Goal: Task Accomplishment & Management: Manage account settings

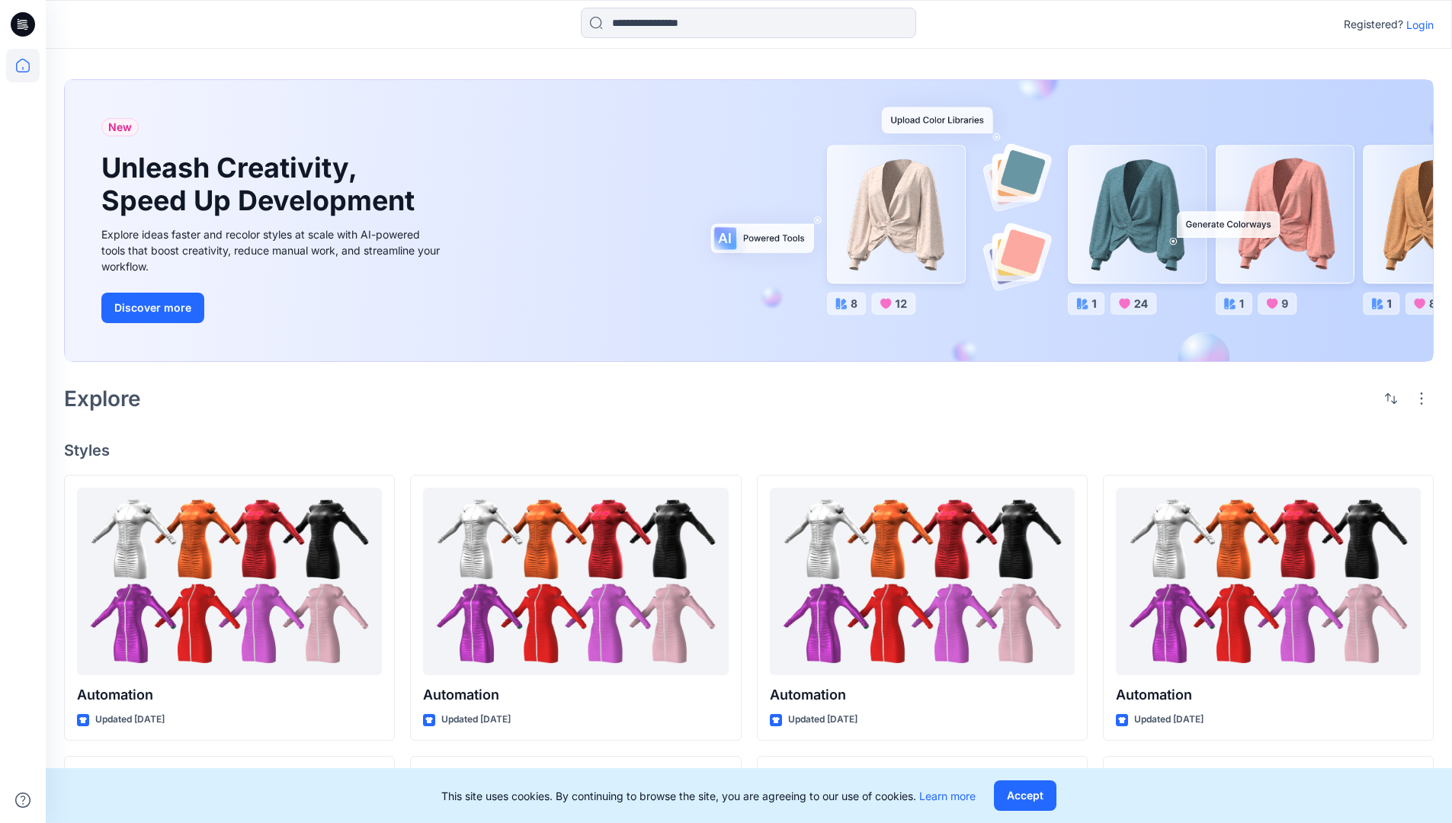
click at [1416, 24] on p "Login" at bounding box center [1419, 25] width 27 height 16
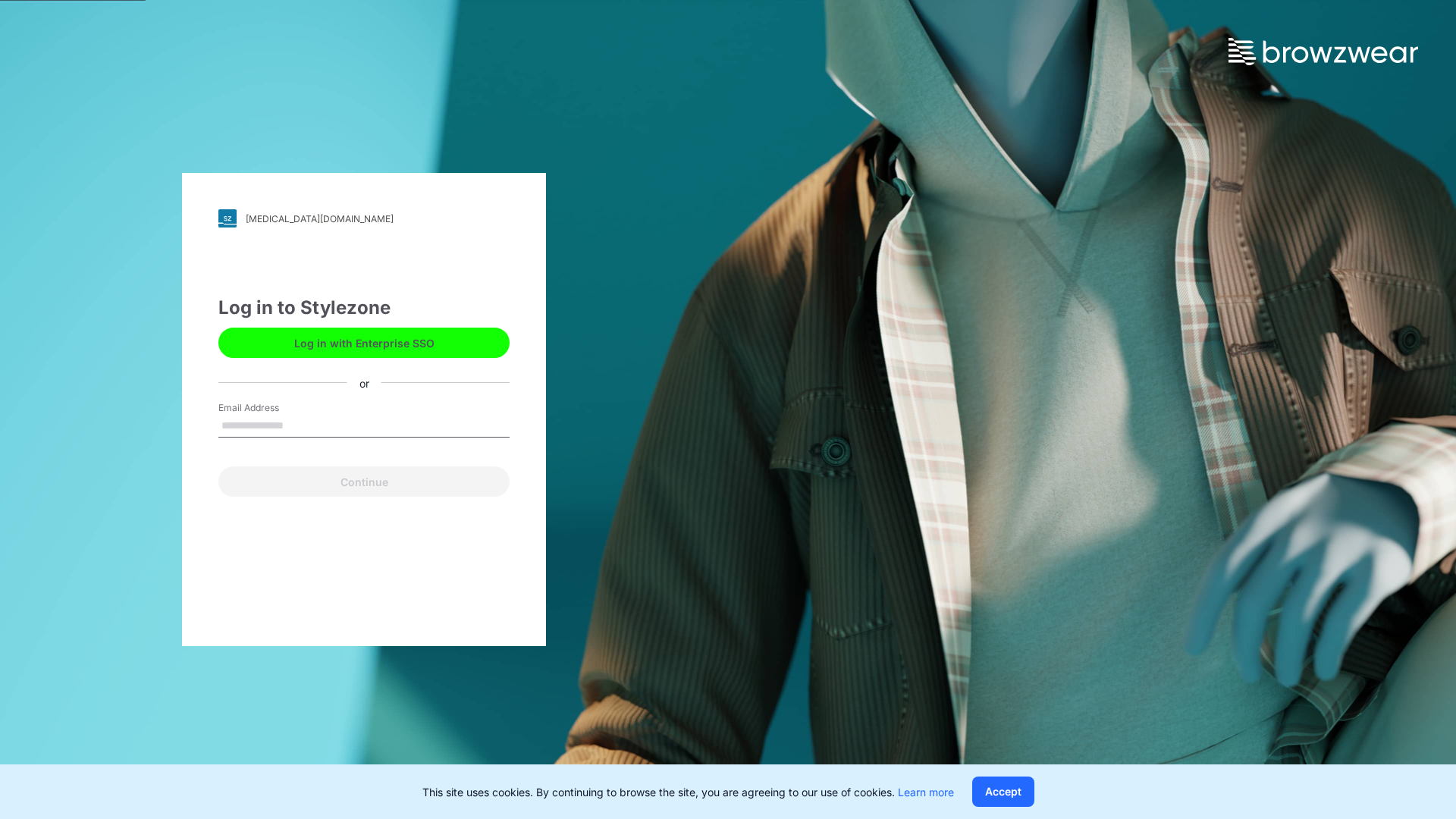
click at [300, 425] on input "Email Address" at bounding box center [363, 426] width 292 height 23
type input "**********"
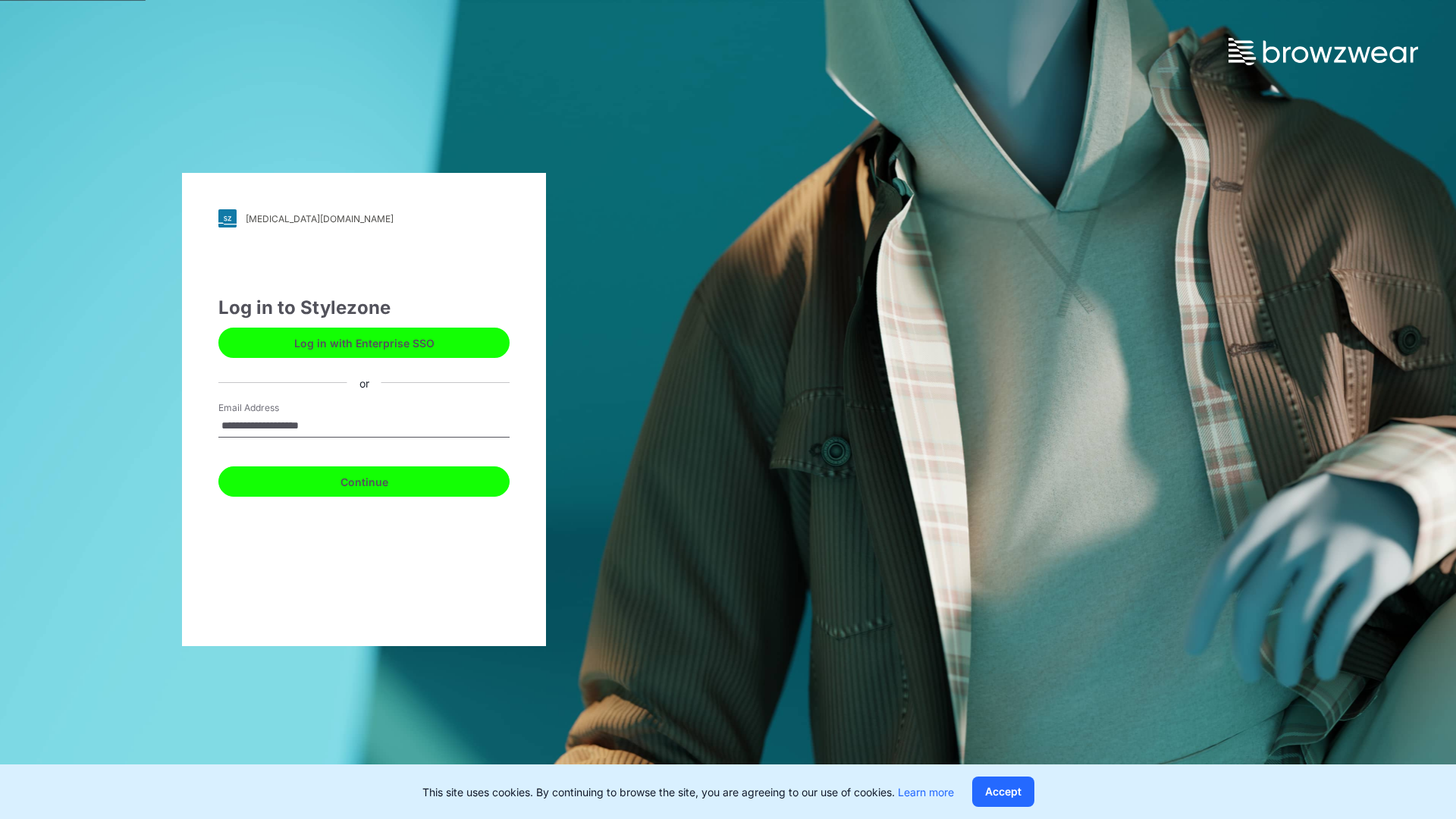
click at [381, 480] on button "Continue" at bounding box center [363, 482] width 292 height 30
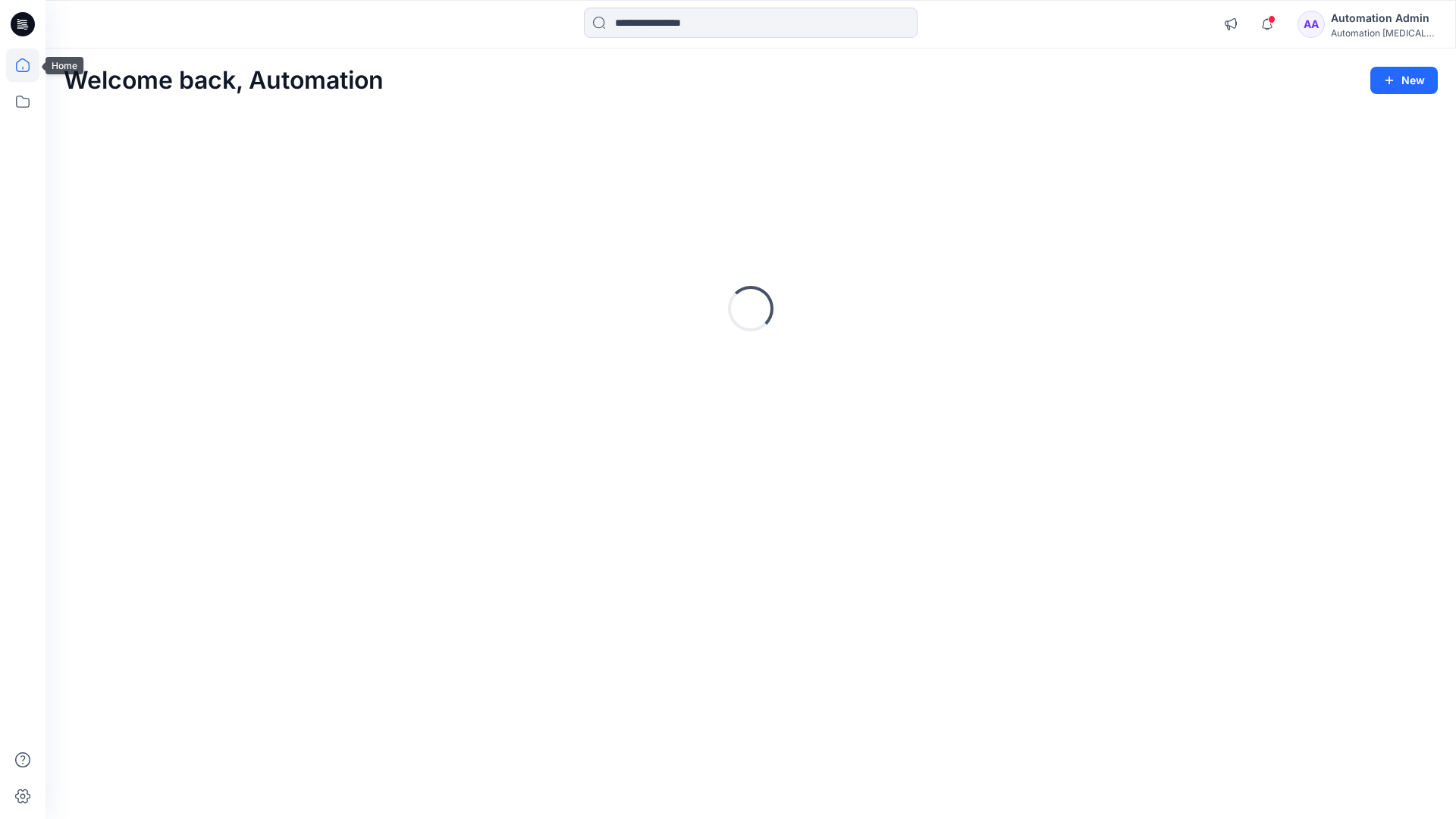
click at [29, 66] on icon at bounding box center [23, 66] width 14 height 14
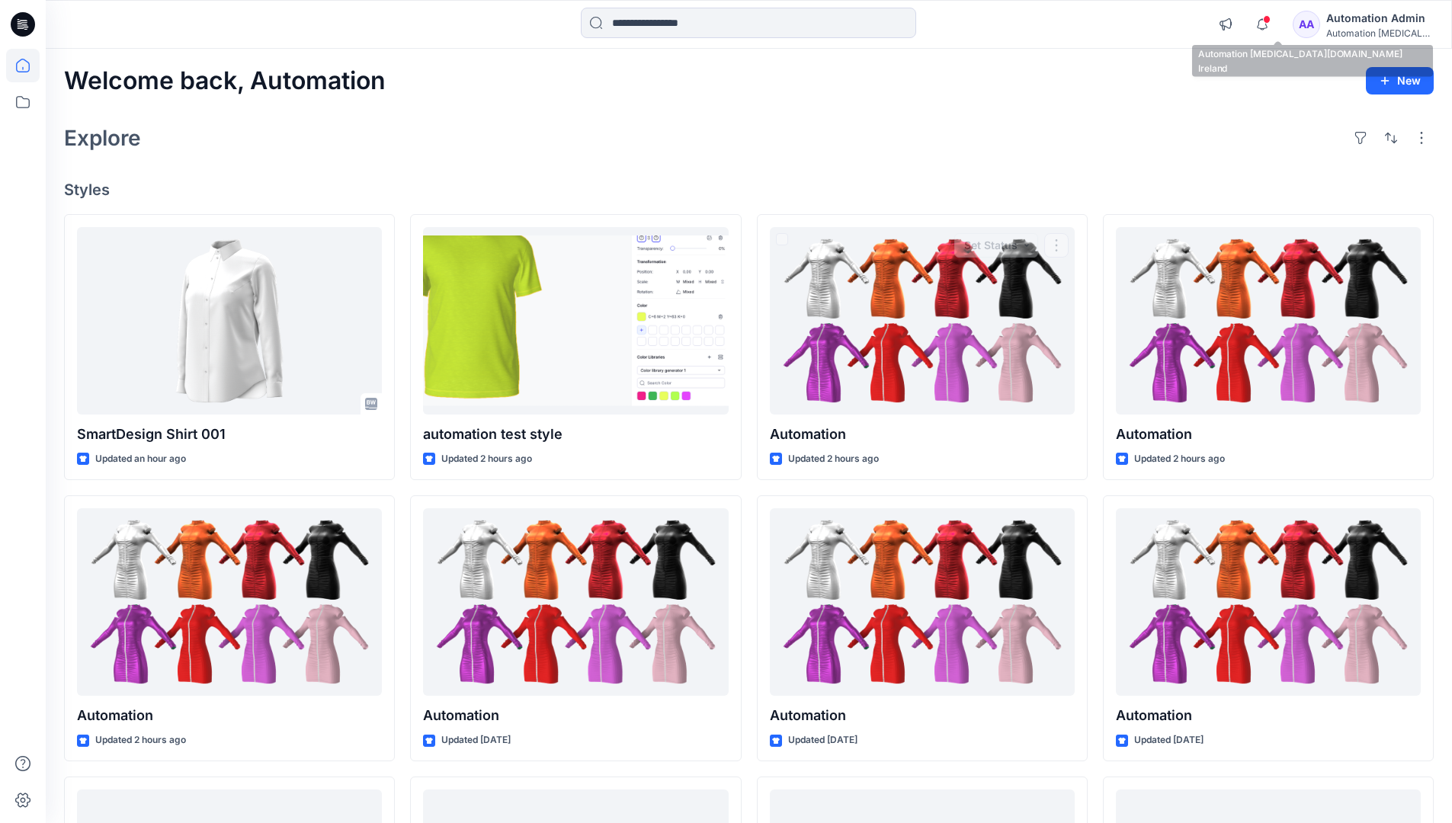
click at [1357, 29] on div "Automation testim..." at bounding box center [1379, 32] width 107 height 11
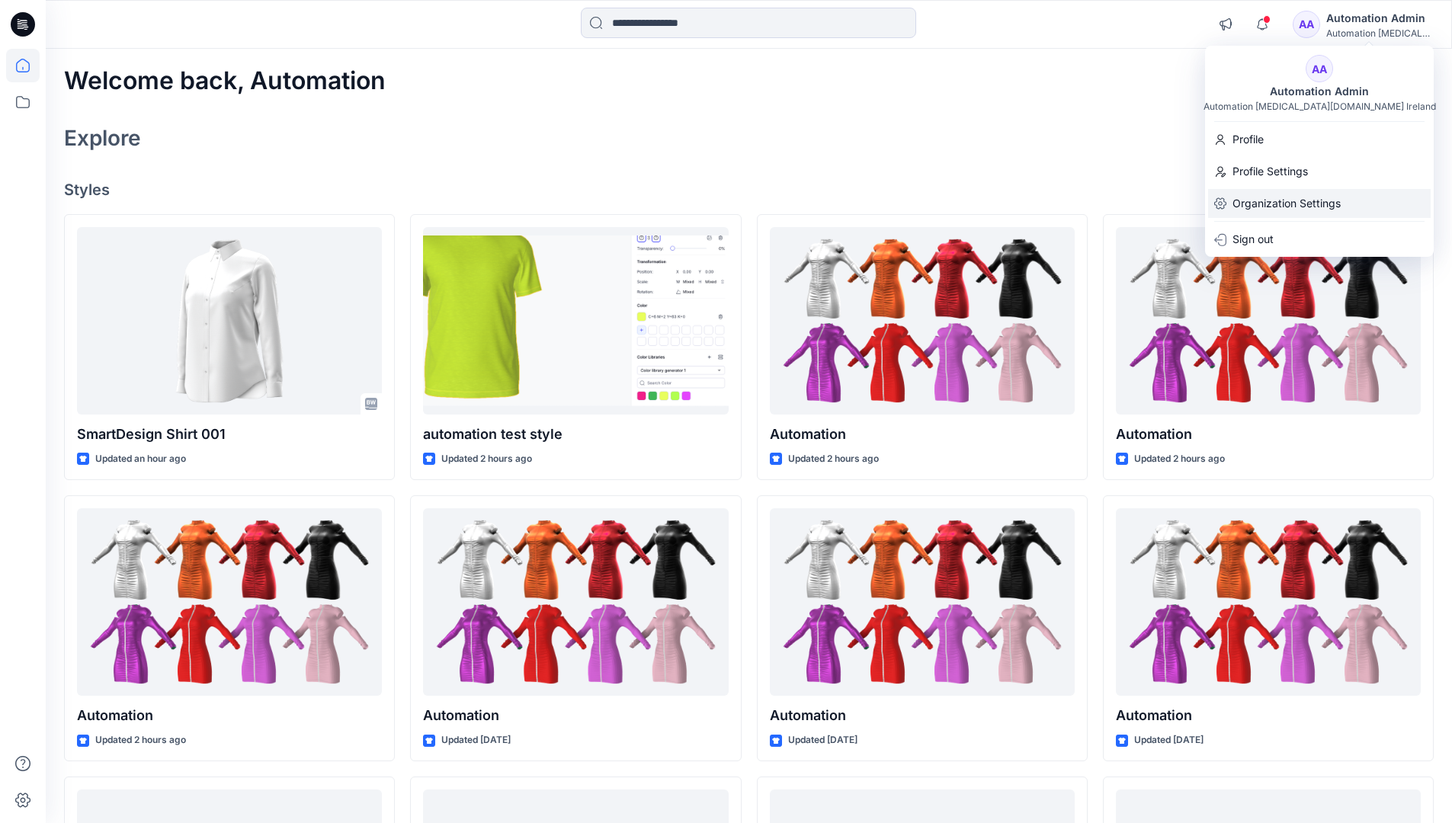
click at [1283, 207] on p "Organization Settings" at bounding box center [1286, 203] width 108 height 29
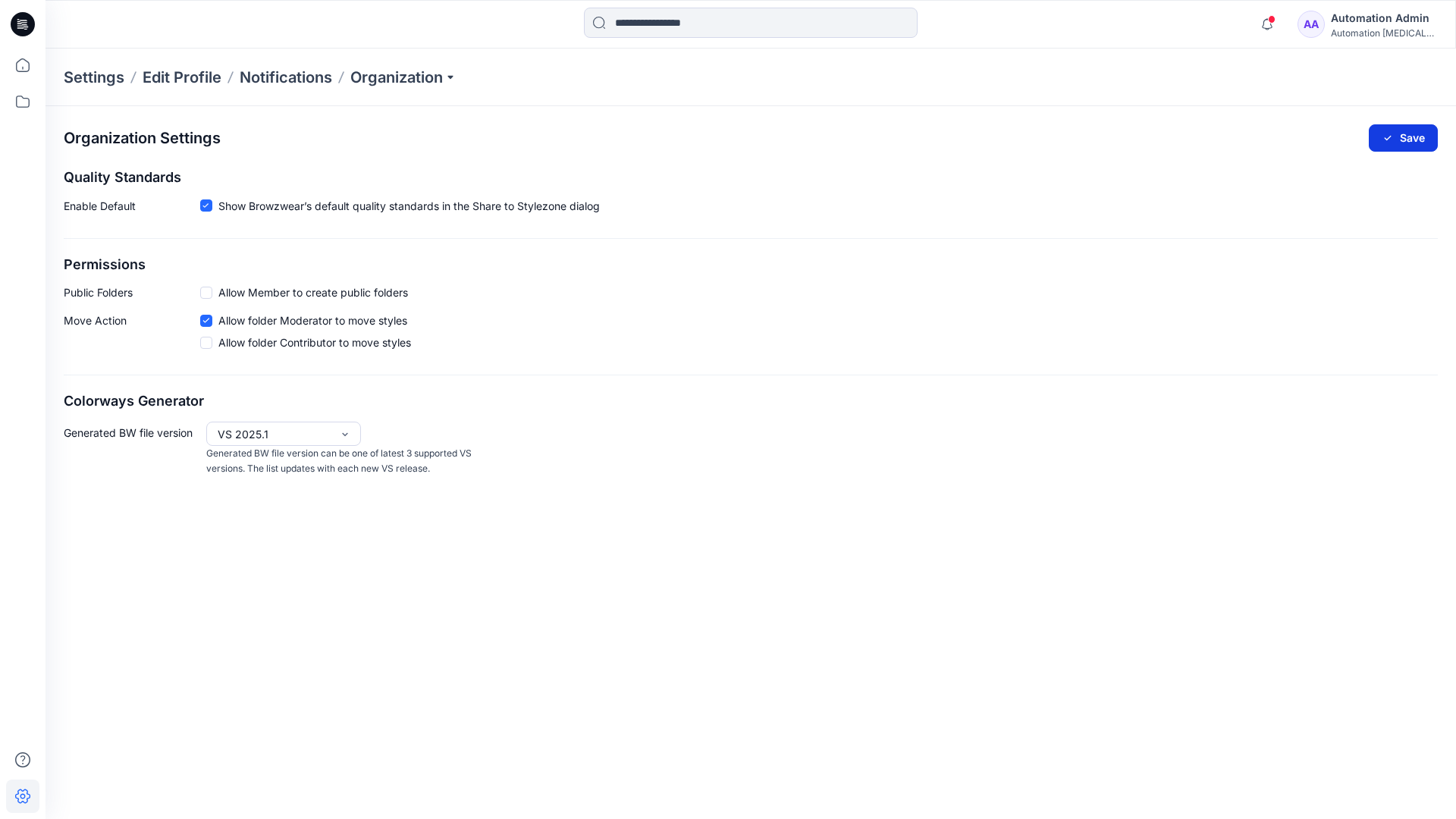
click at [1412, 132] on button "Save" at bounding box center [1403, 137] width 69 height 27
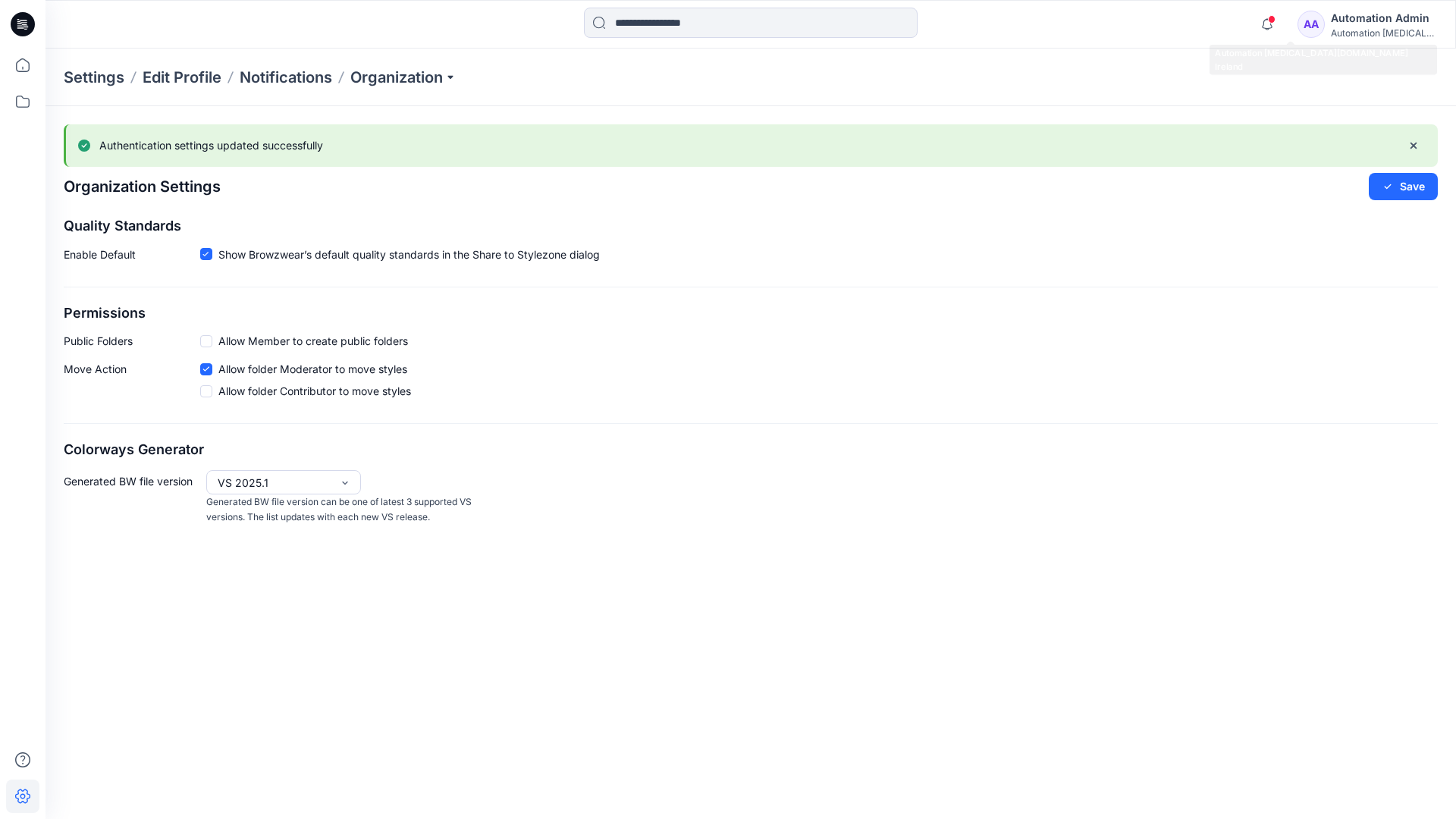
click at [1383, 33] on div "Automation [MEDICAL_DATA]..." at bounding box center [1383, 32] width 106 height 11
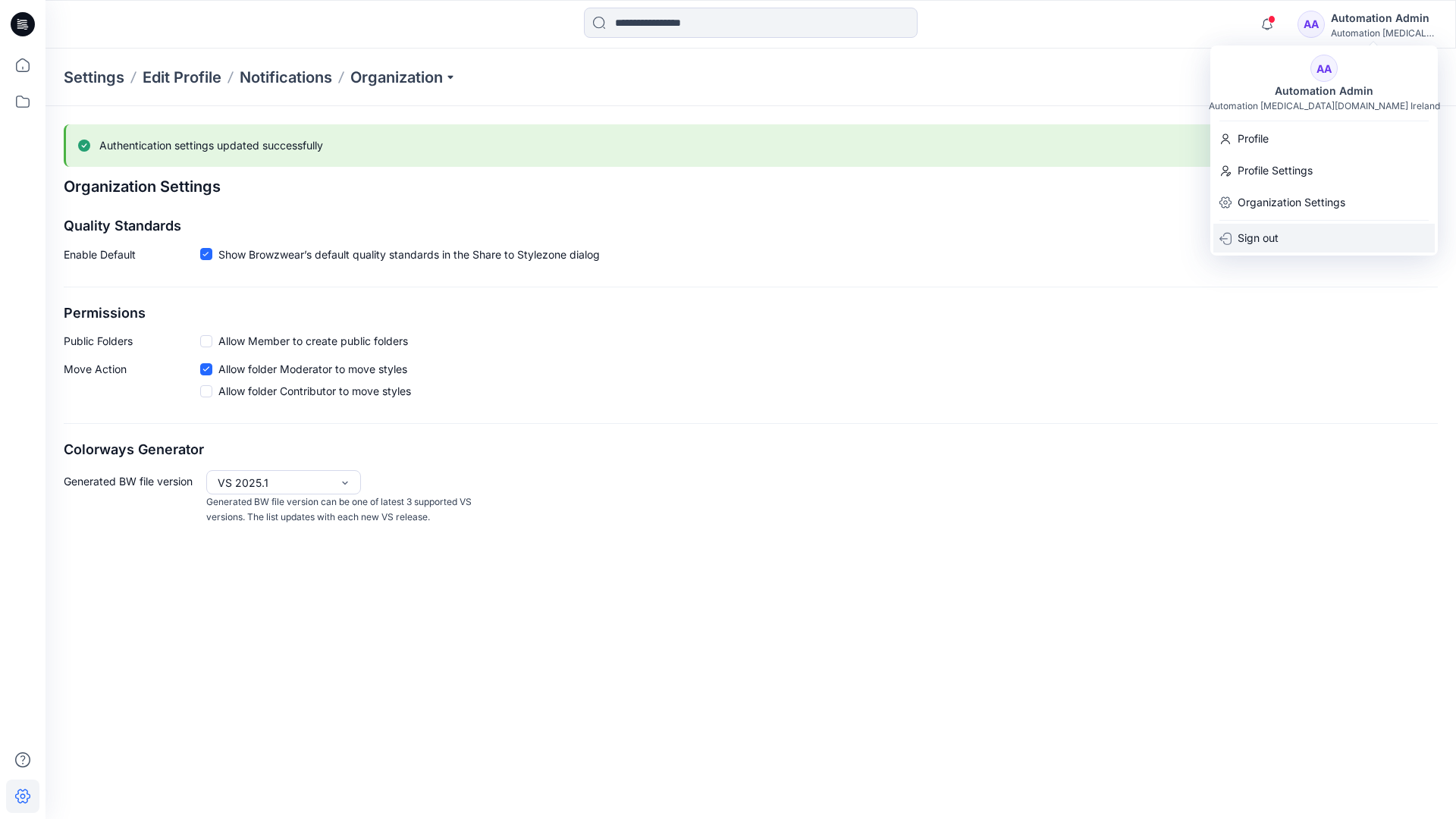
click at [1284, 235] on div "Sign out" at bounding box center [1324, 238] width 222 height 29
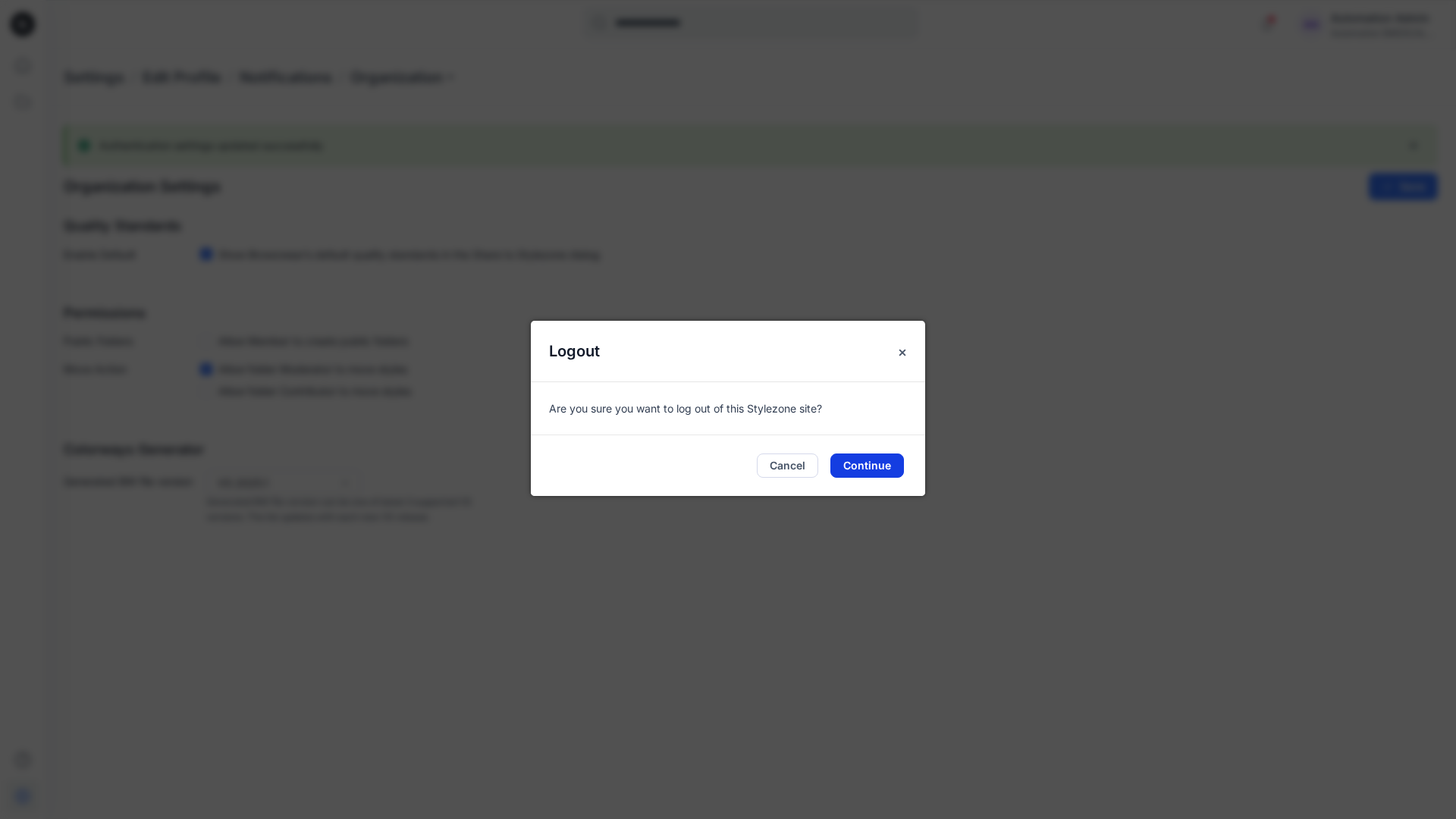
click at [879, 460] on button "Continue" at bounding box center [867, 466] width 74 height 24
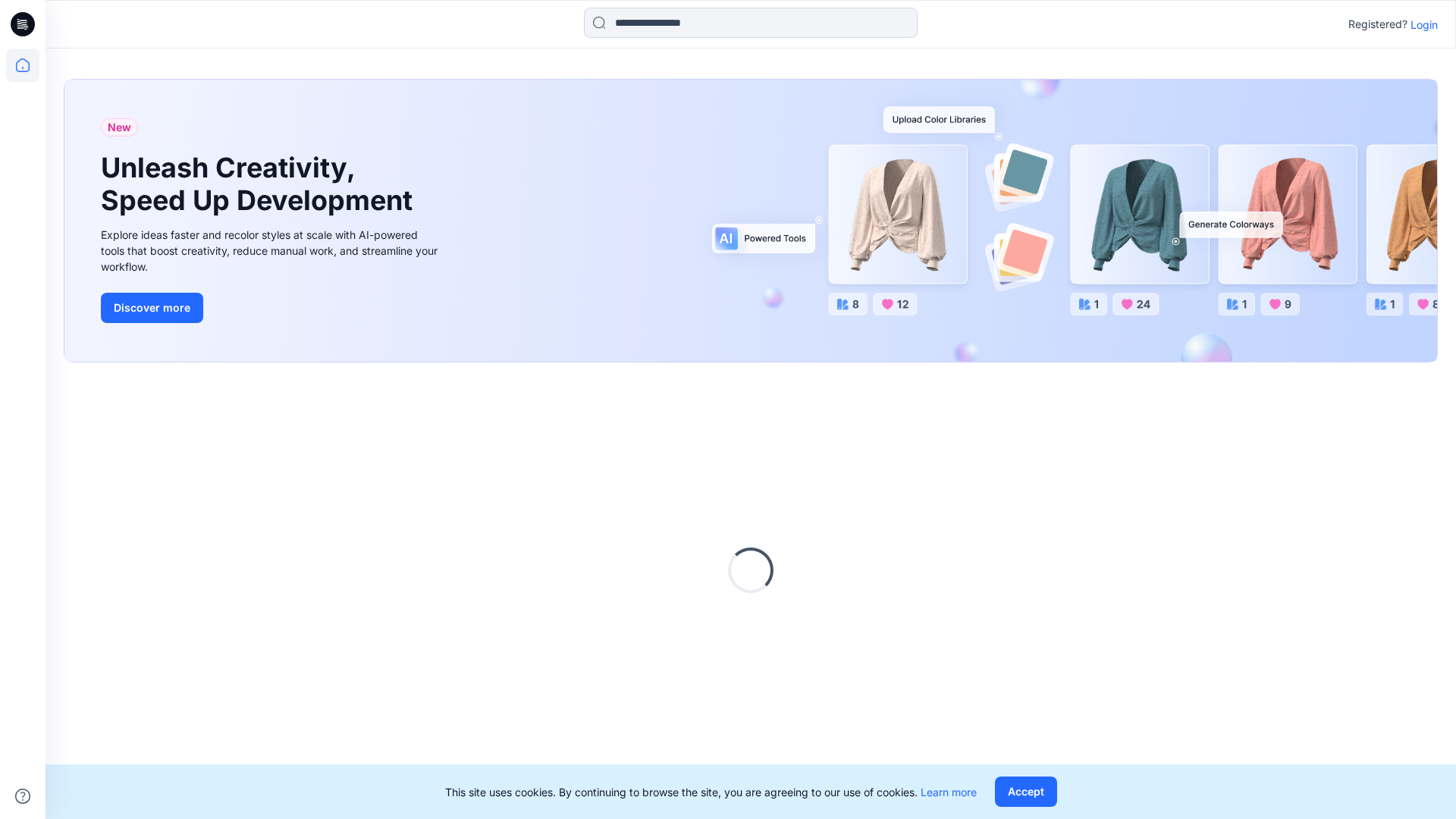
click at [1428, 25] on p "Login" at bounding box center [1423, 25] width 27 height 16
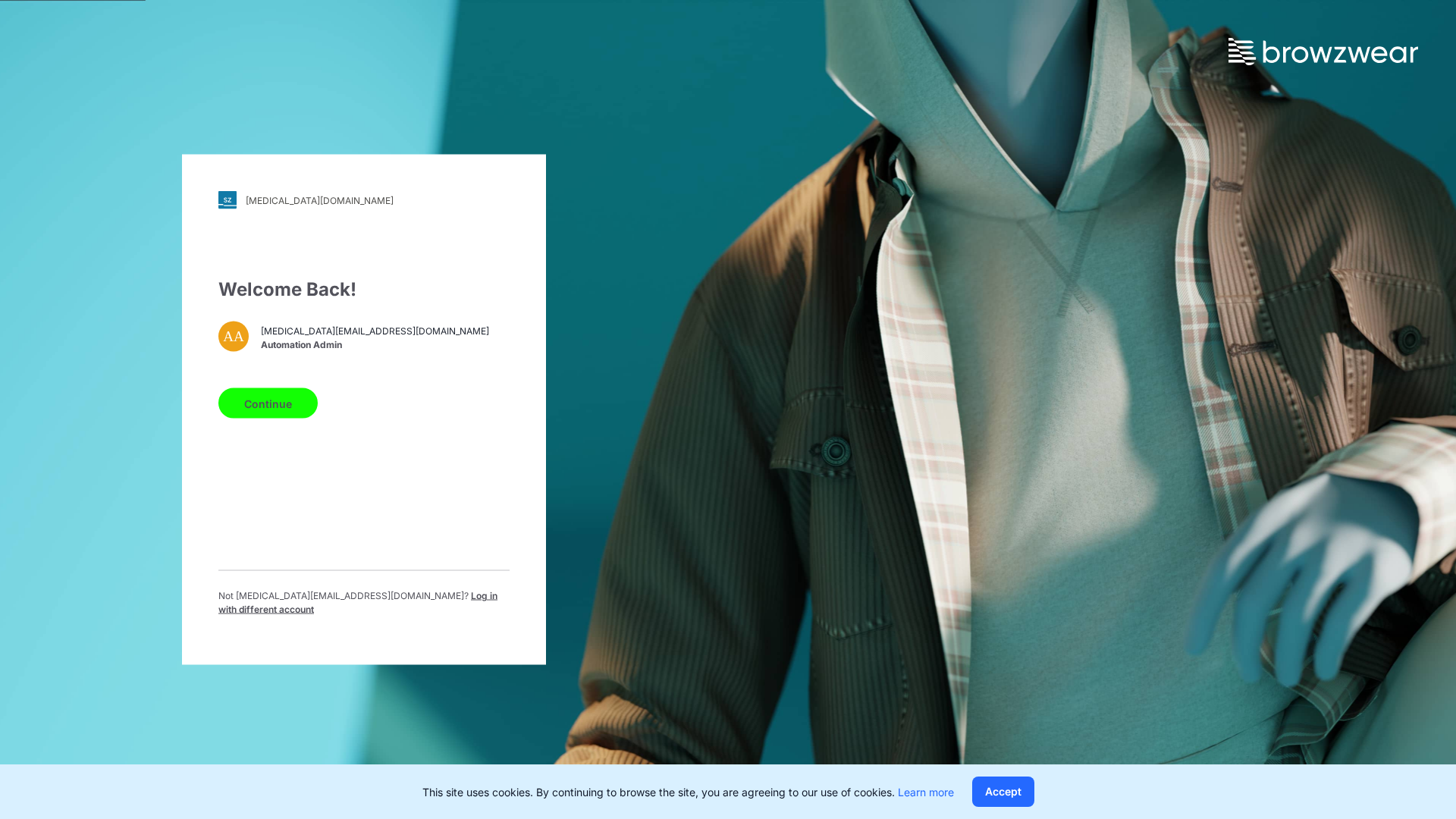
click at [387, 601] on span "Log in with different account" at bounding box center [357, 602] width 279 height 25
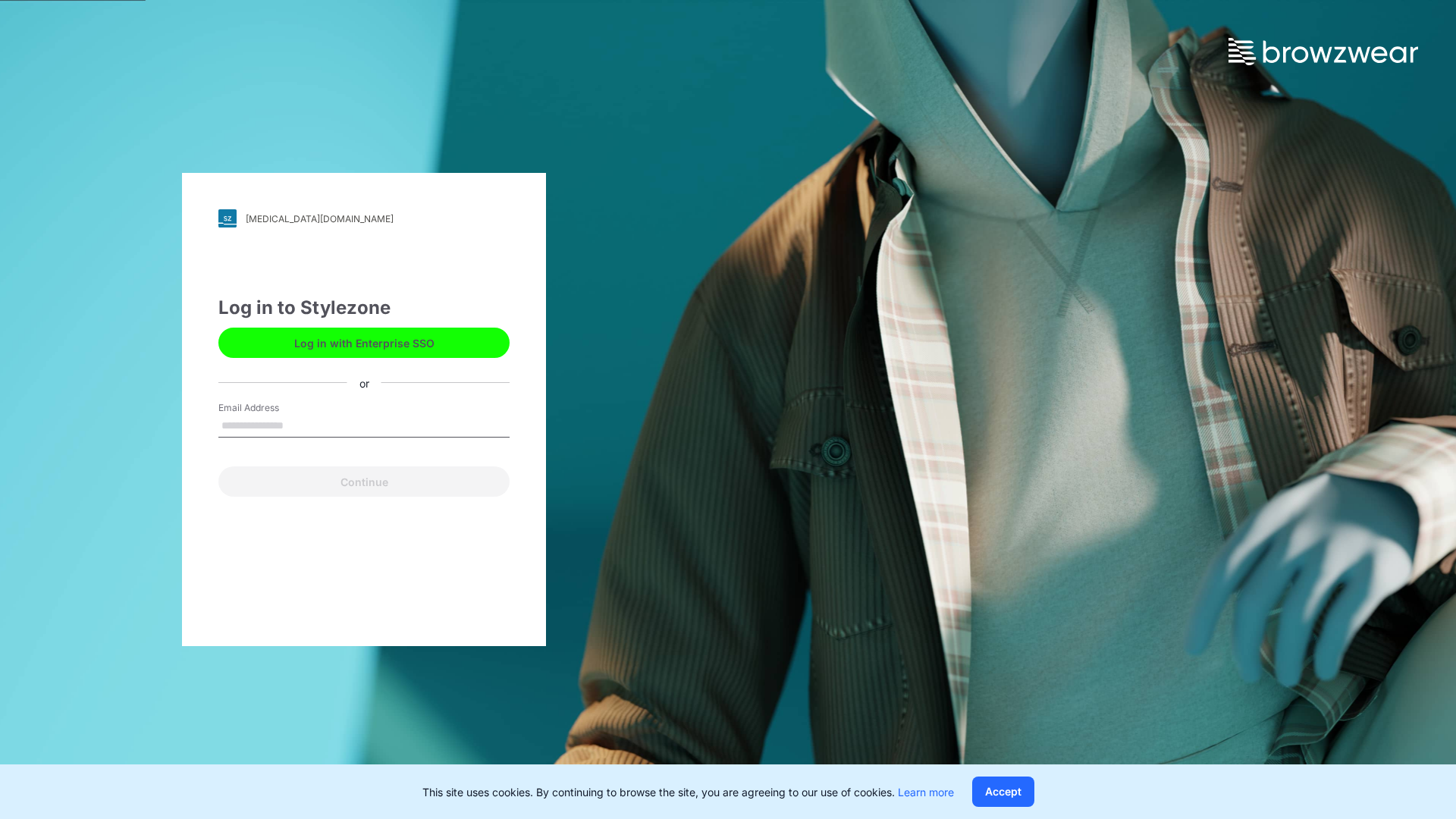
click at [323, 428] on input "Email Address" at bounding box center [363, 426] width 292 height 23
type input "*"
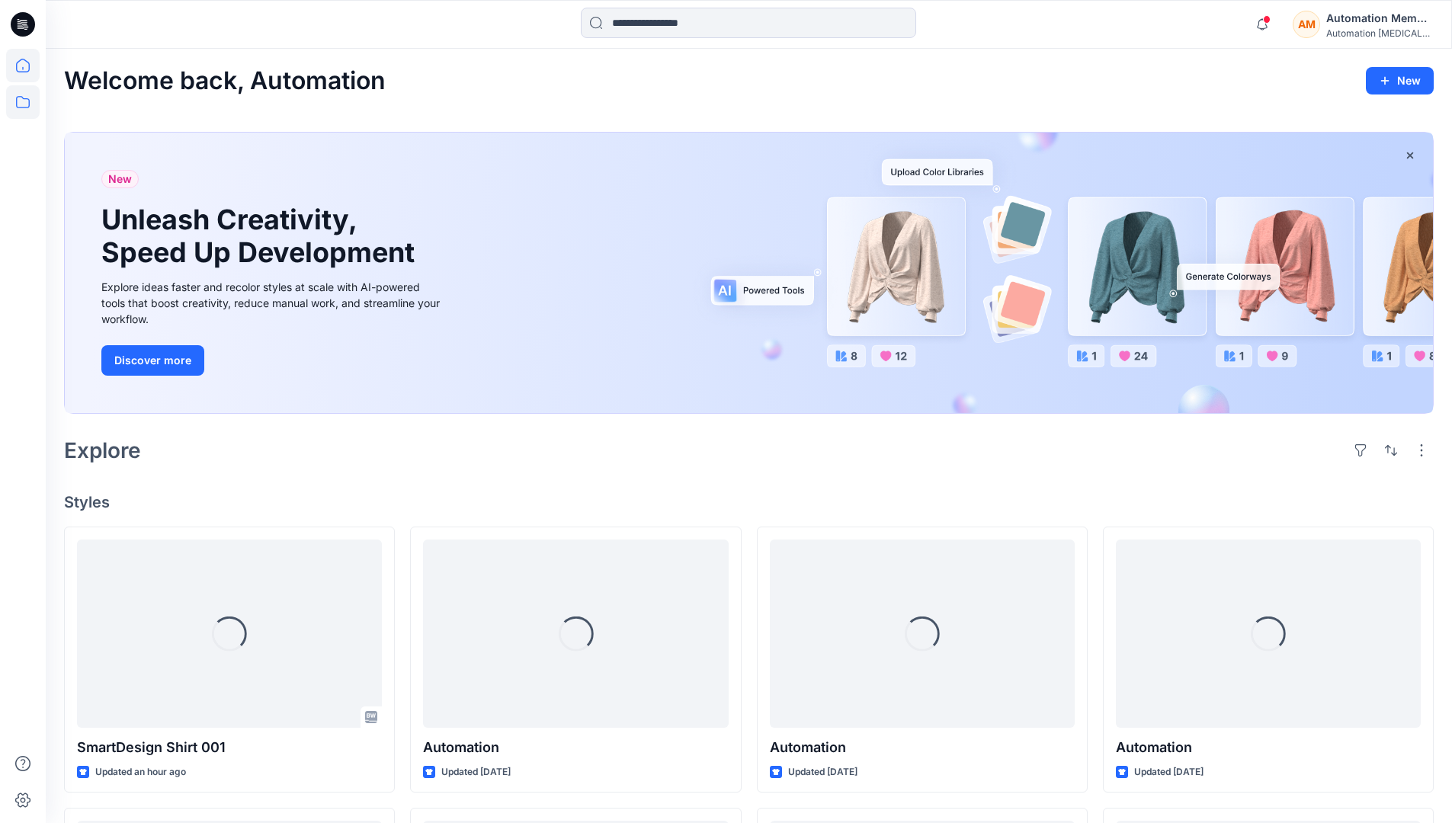
click at [25, 99] on icon at bounding box center [23, 102] width 14 height 12
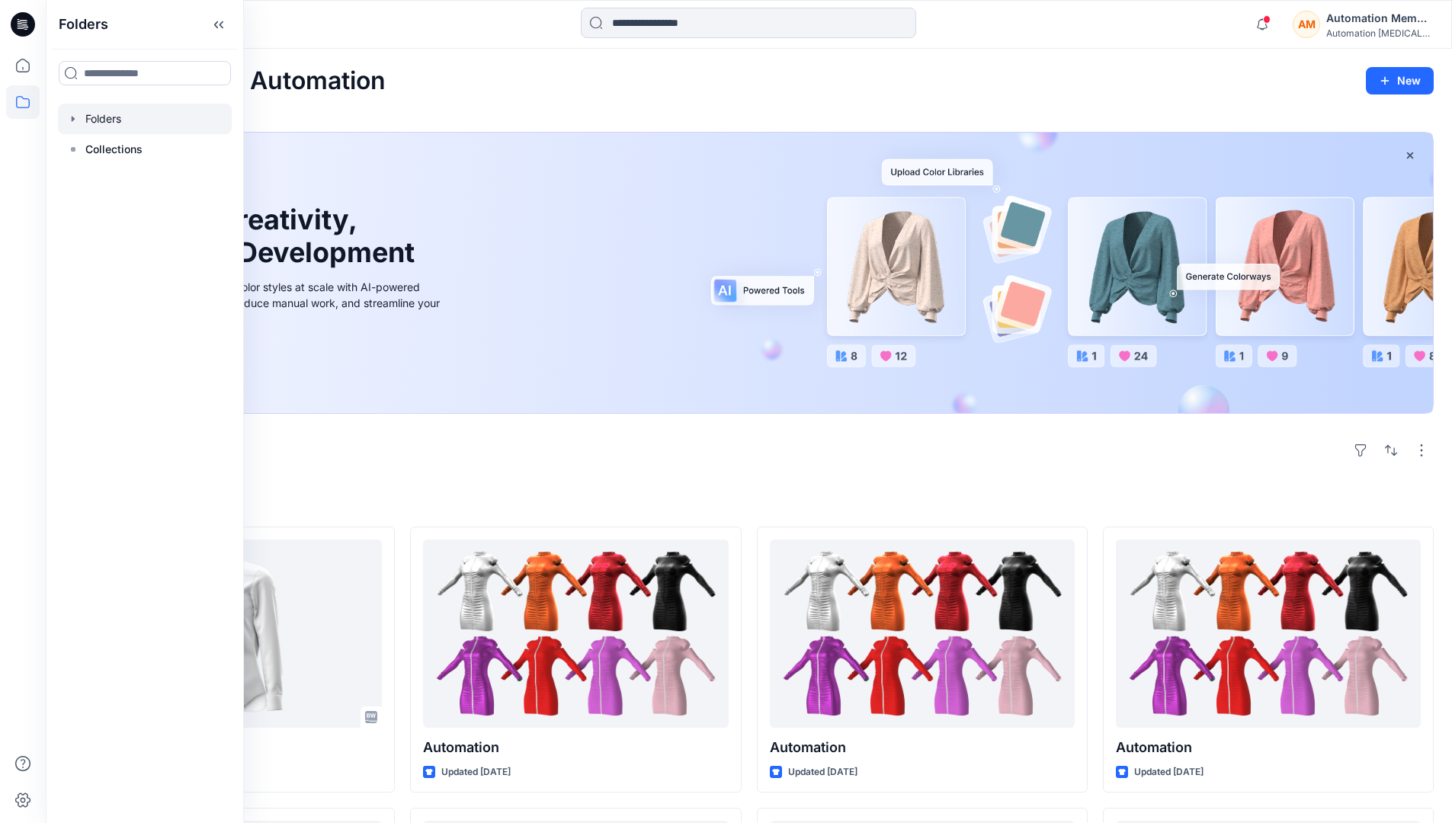
click at [107, 120] on div at bounding box center [145, 119] width 174 height 30
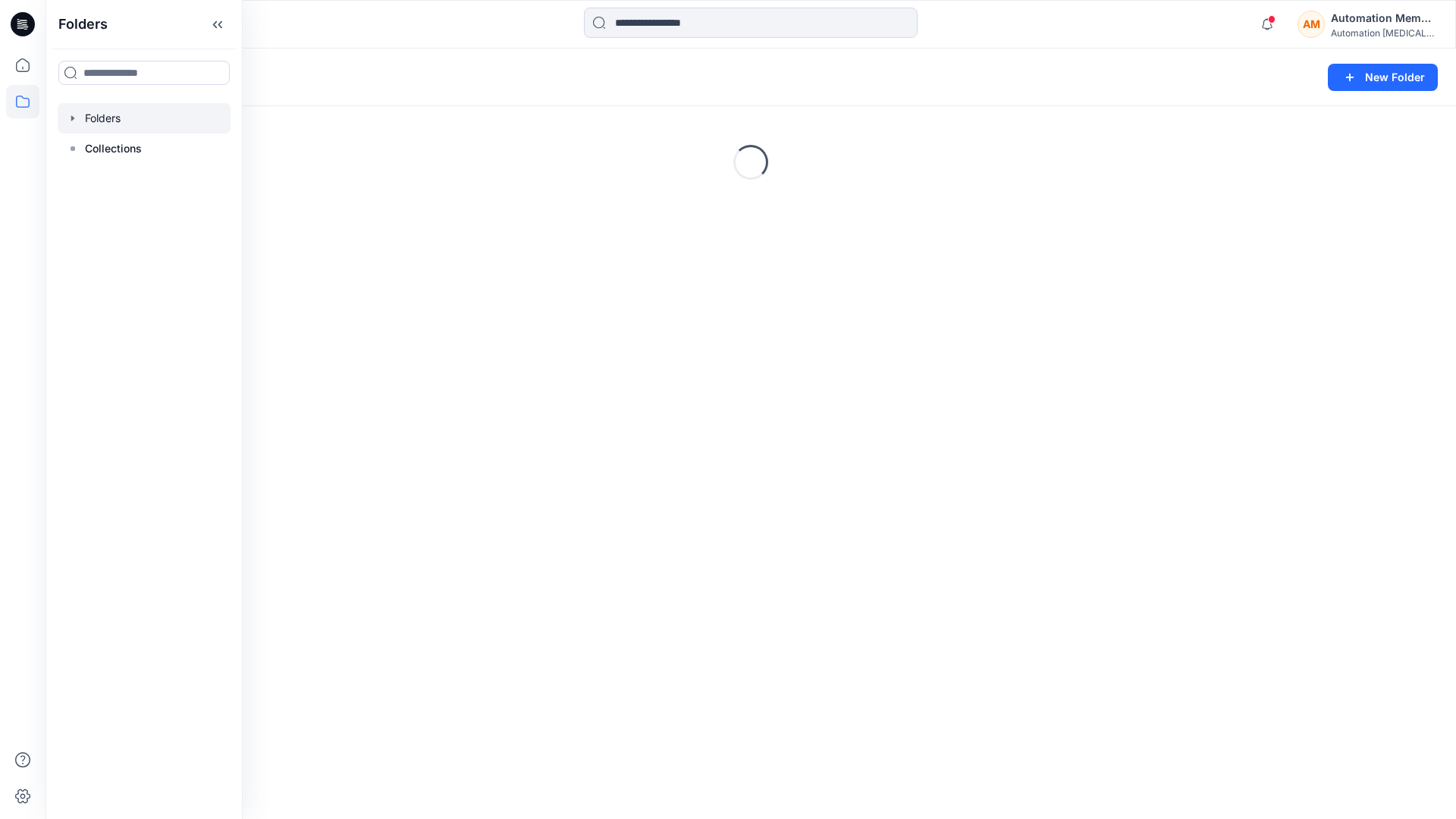
click at [764, 494] on div "Folders New Folder Loading..." at bounding box center [750, 434] width 1410 height 770
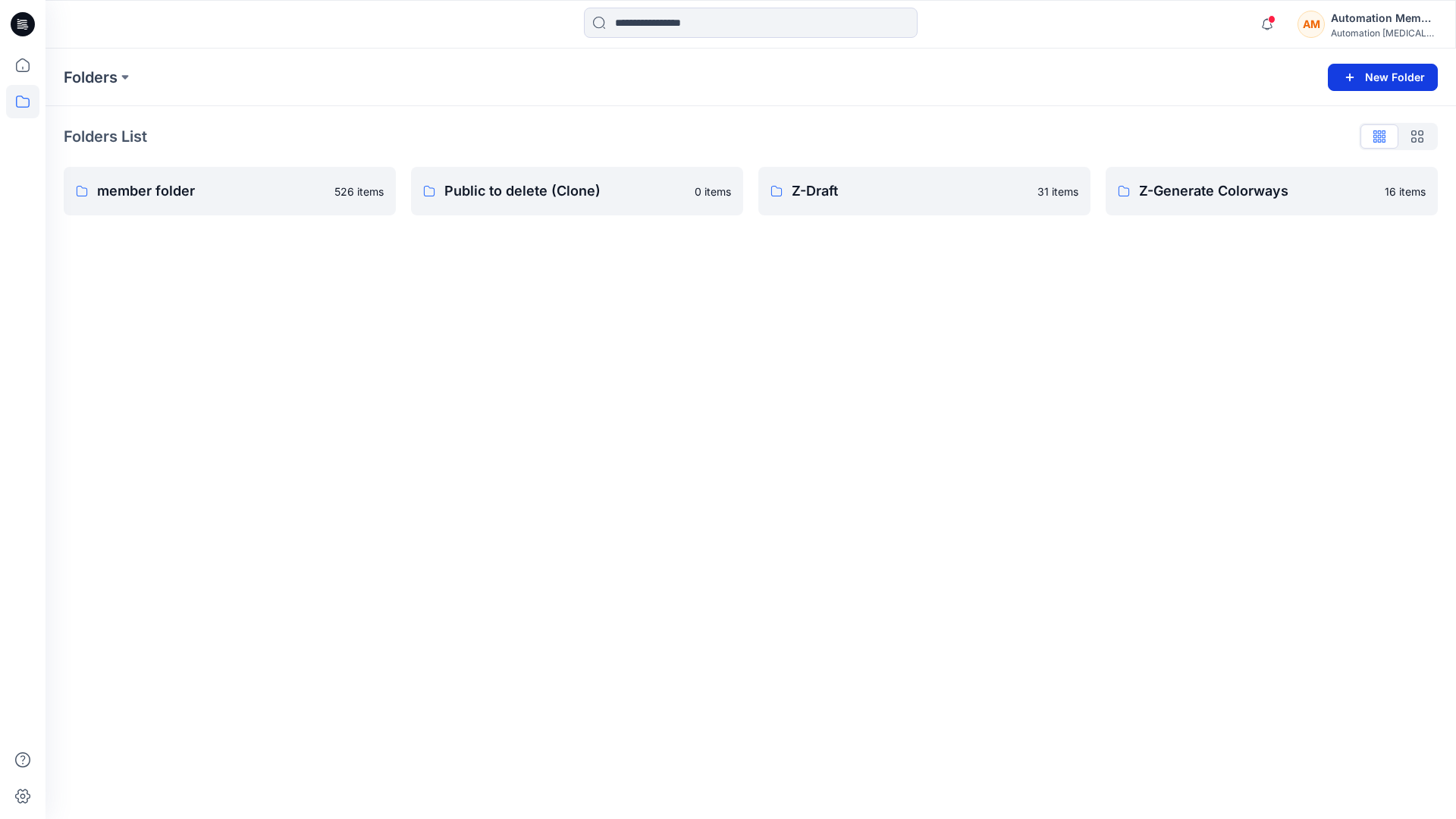
click at [1383, 75] on button "New Folder" at bounding box center [1382, 77] width 109 height 27
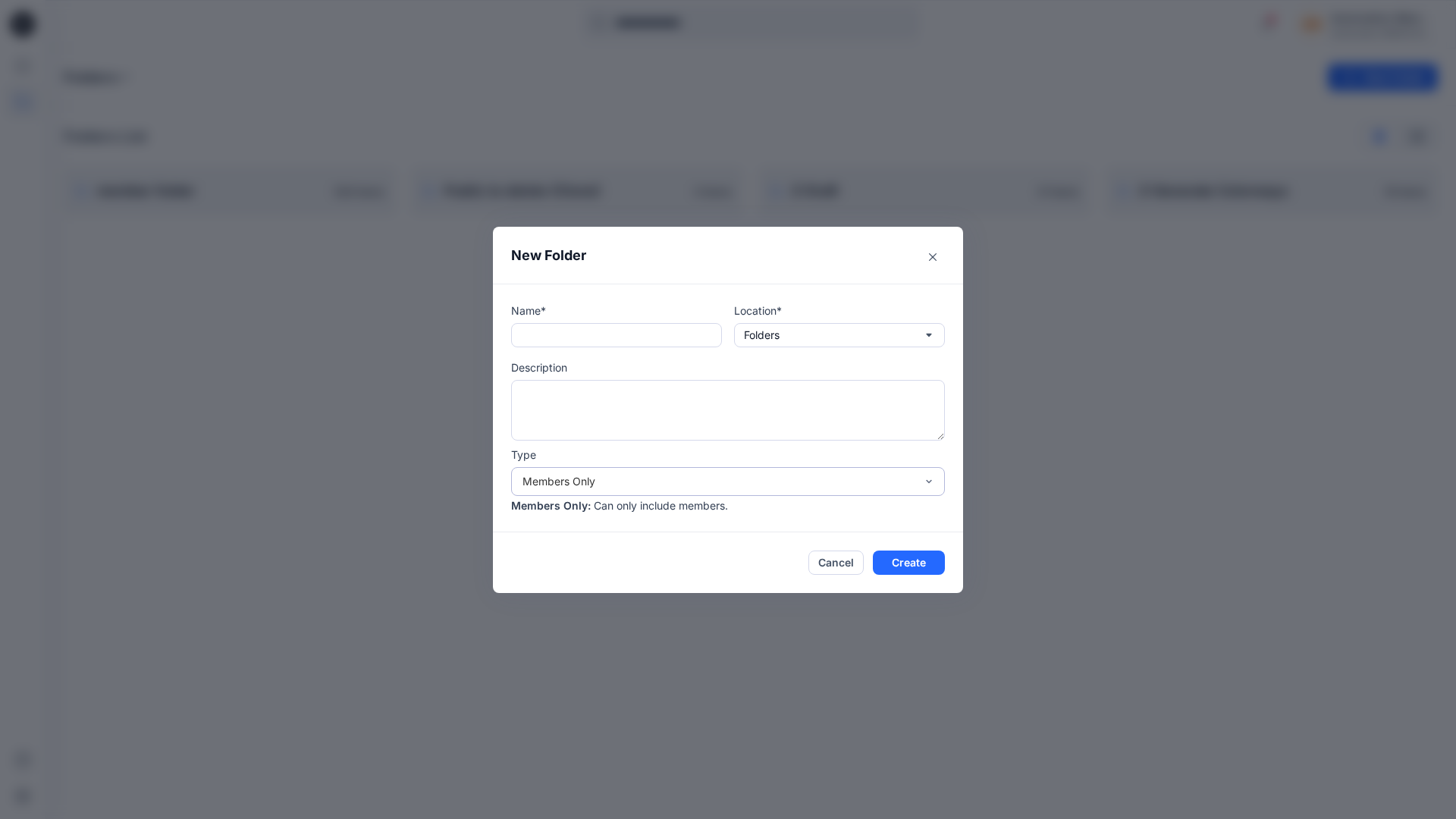
click at [829, 478] on div "Members Only" at bounding box center [719, 482] width 393 height 16
click at [537, 537] on div "Members and Externals" at bounding box center [728, 541] width 428 height 27
click at [585, 335] on input "text" at bounding box center [617, 335] width 211 height 24
type input "**********"
click at [898, 562] on button "Create" at bounding box center [909, 562] width 72 height 24
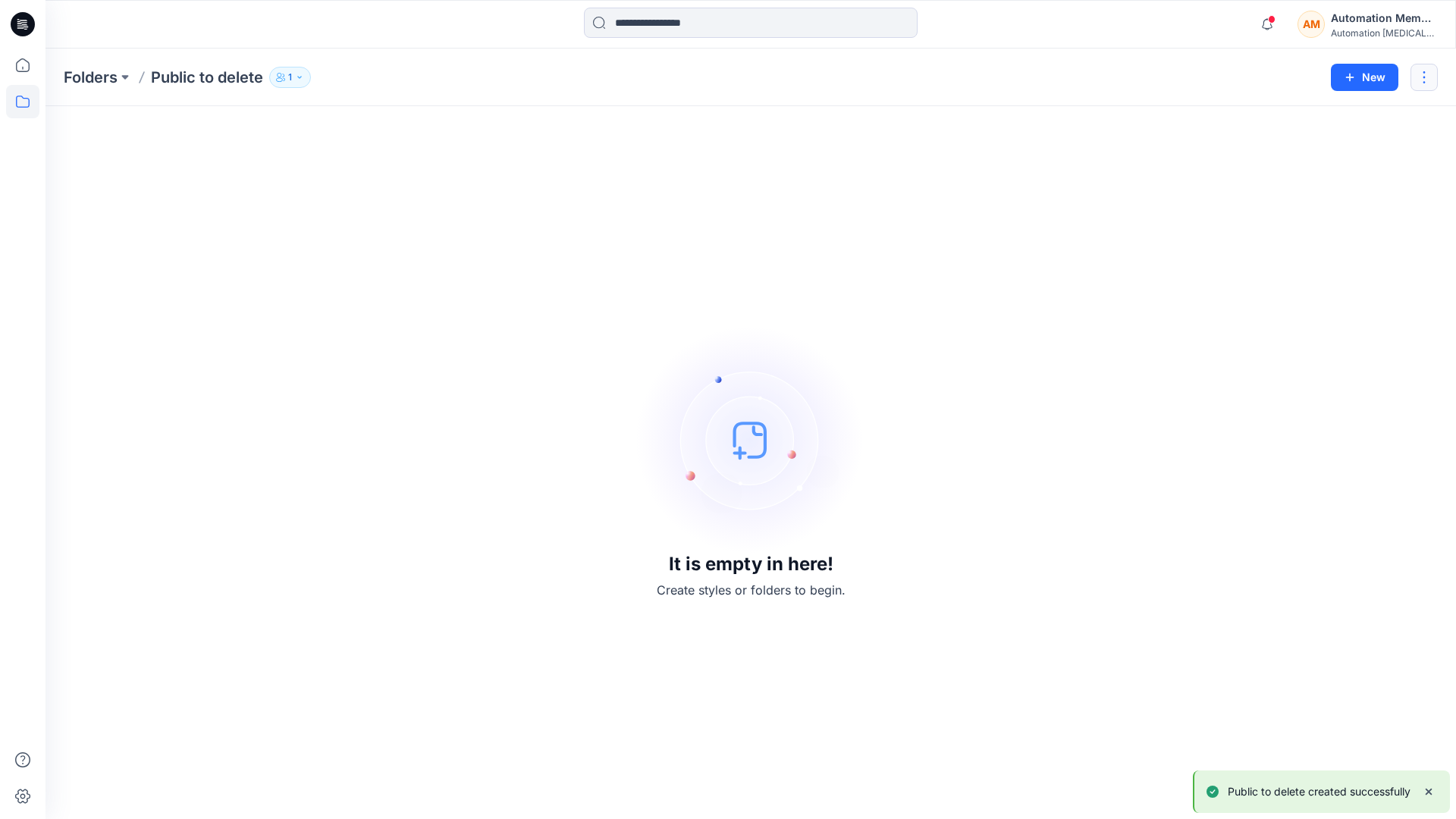
click at [1425, 75] on button "button" at bounding box center [1423, 77] width 27 height 27
click at [1343, 199] on p "Delete Folder" at bounding box center [1343, 205] width 88 height 16
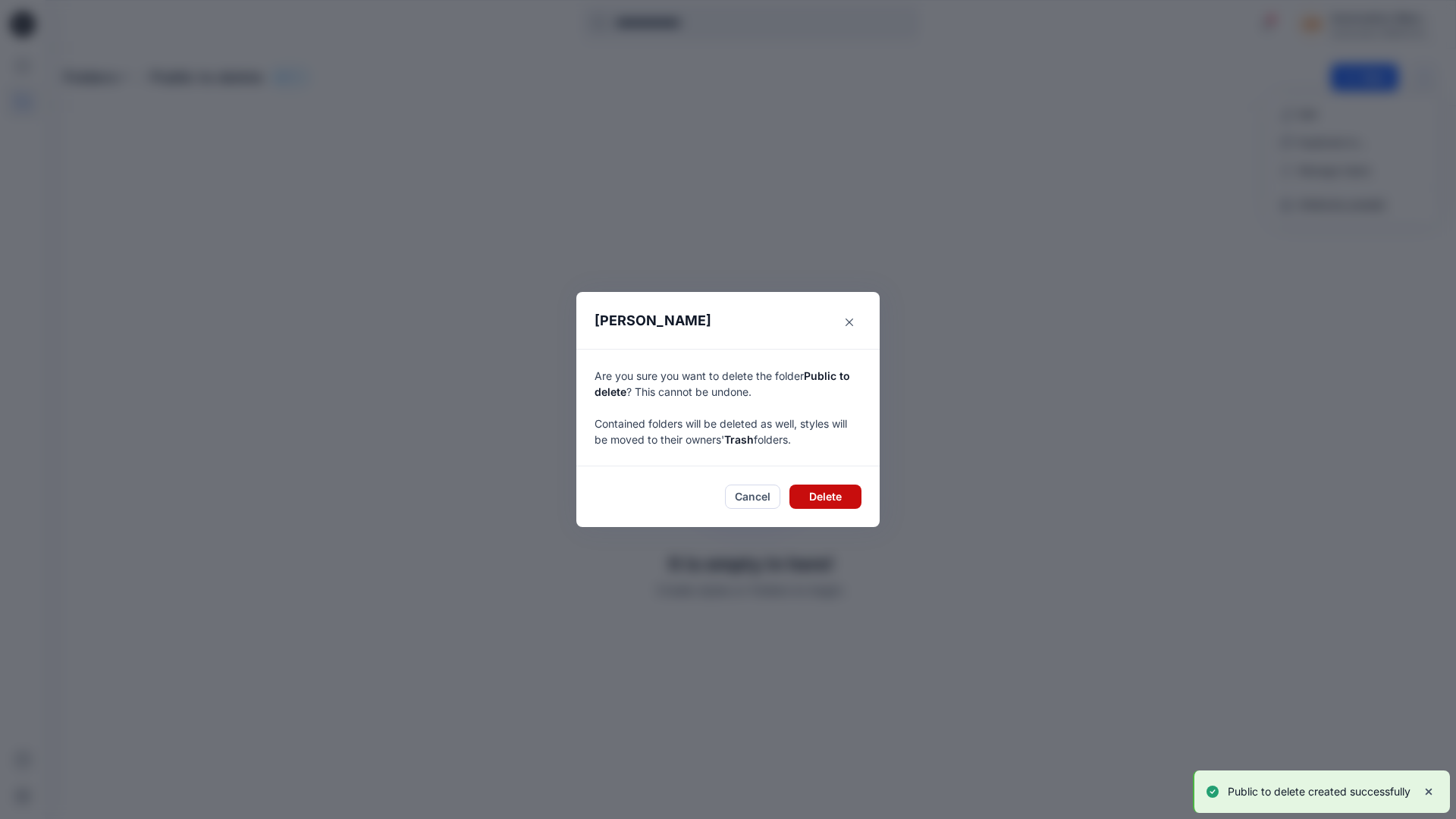
click at [832, 494] on button "Delete" at bounding box center [825, 497] width 72 height 24
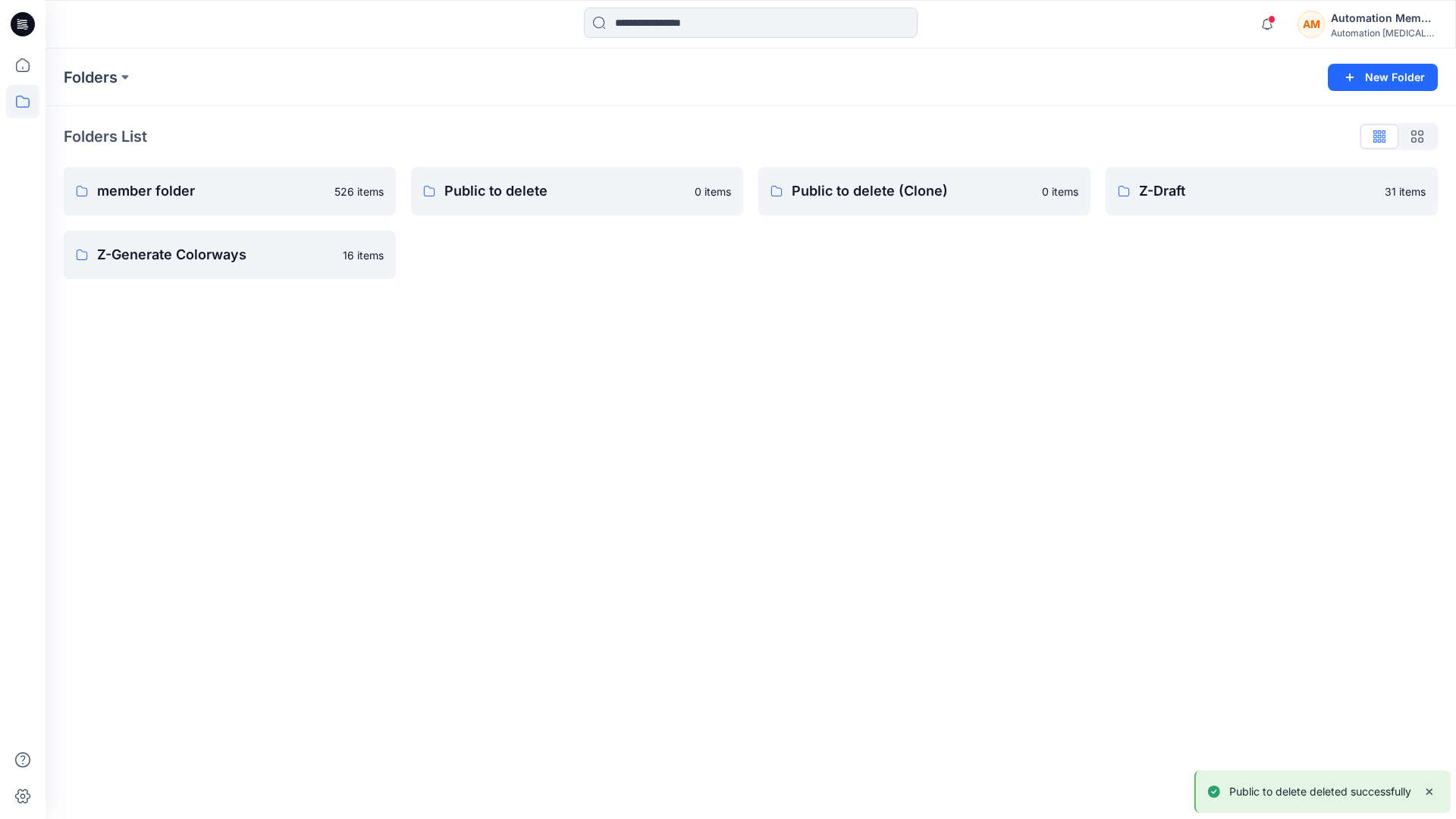
click at [1346, 23] on div "Automation Member" at bounding box center [1383, 18] width 106 height 18
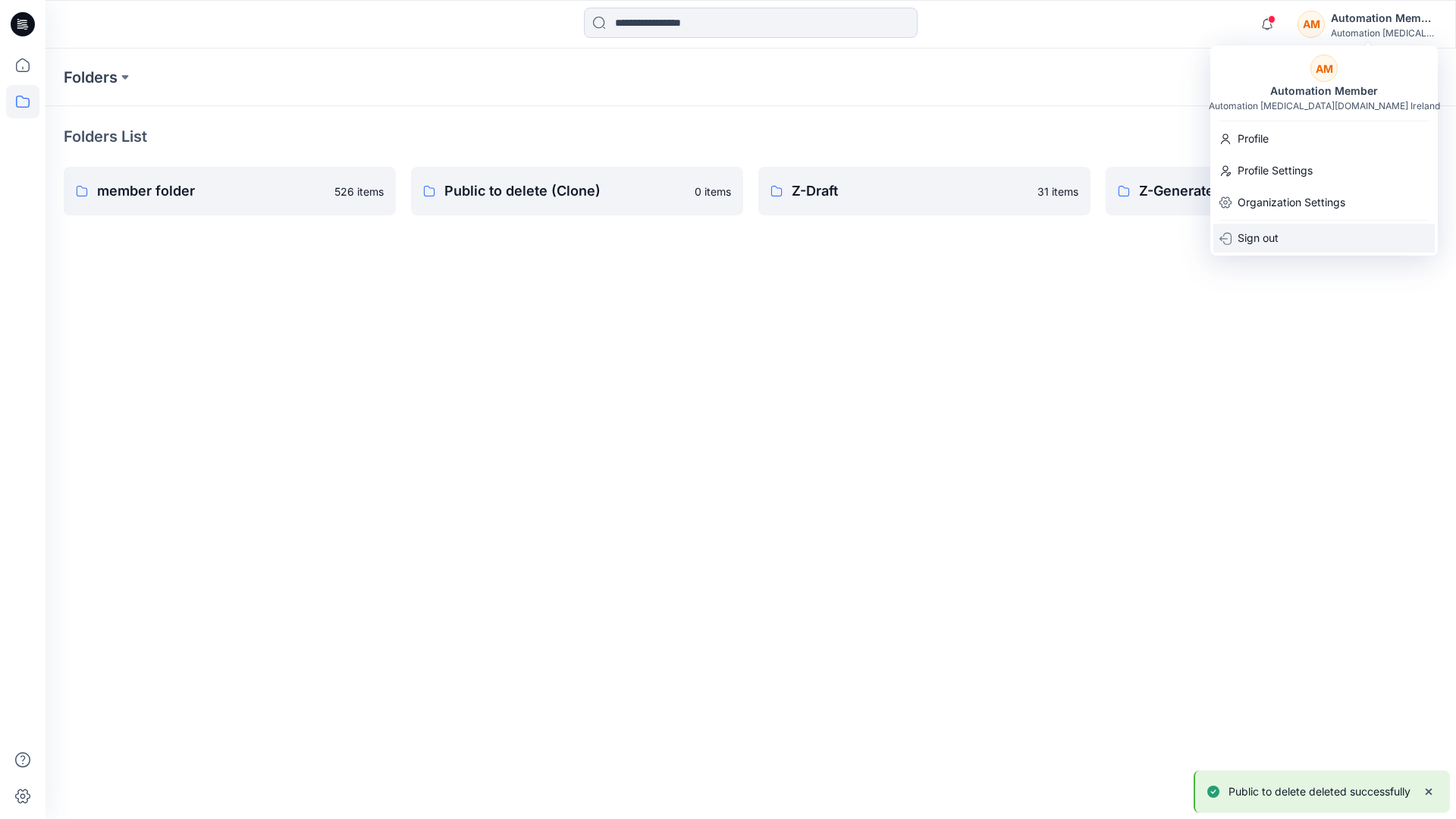
click at [1273, 230] on p "Sign out" at bounding box center [1258, 238] width 41 height 29
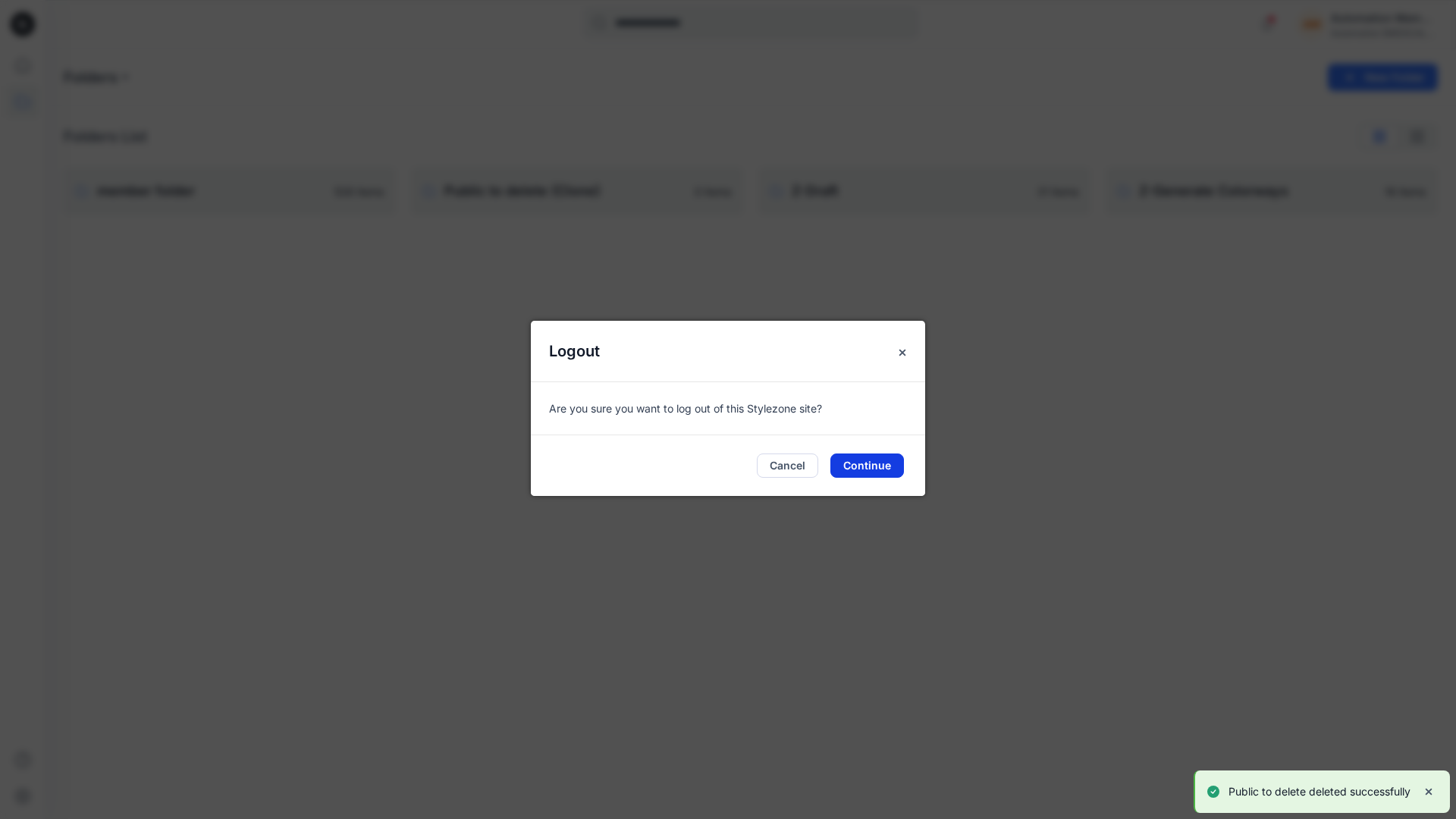
click at [880, 464] on button "Continue" at bounding box center [867, 466] width 74 height 24
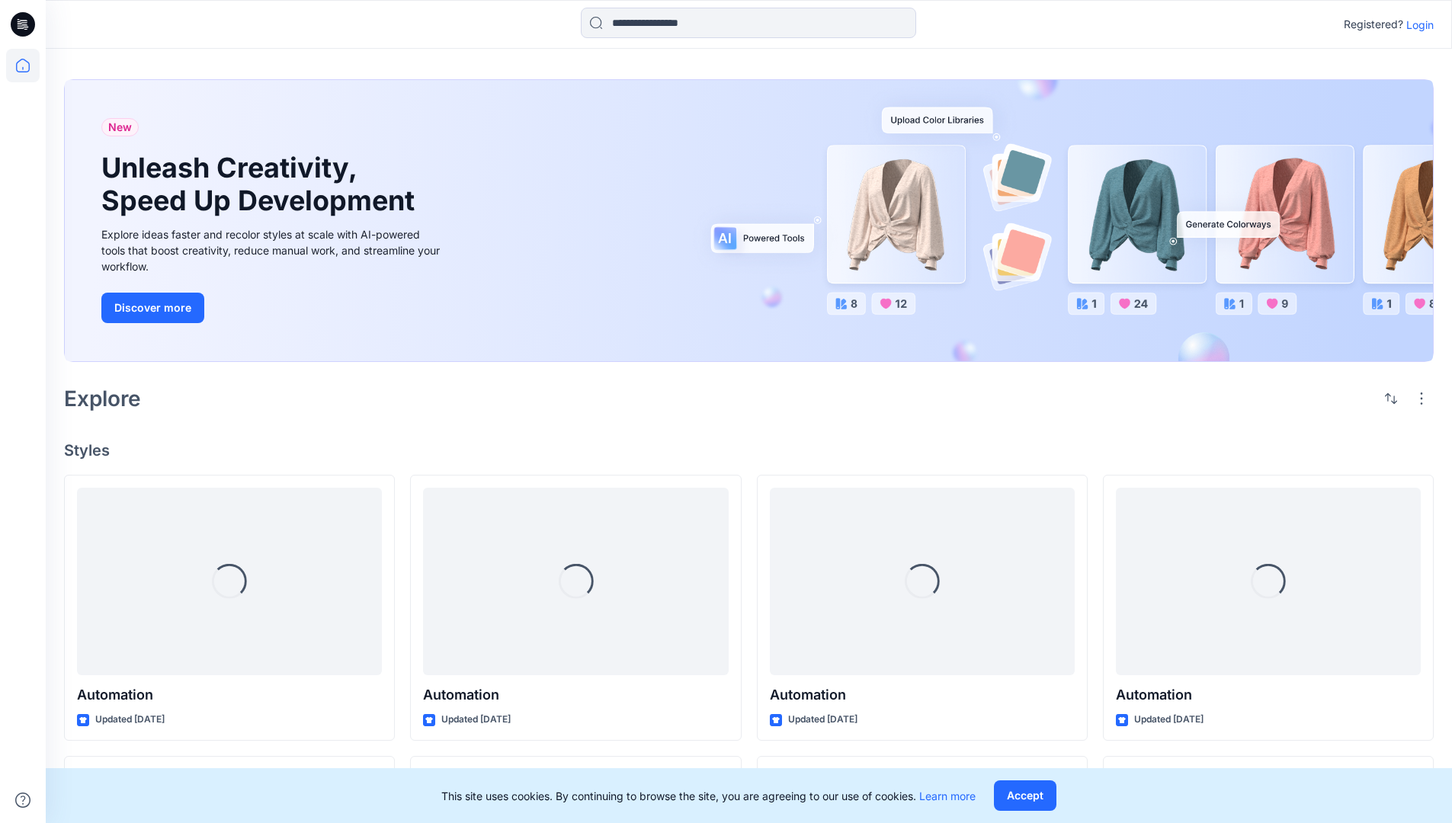
click at [1420, 26] on p "Login" at bounding box center [1419, 25] width 27 height 16
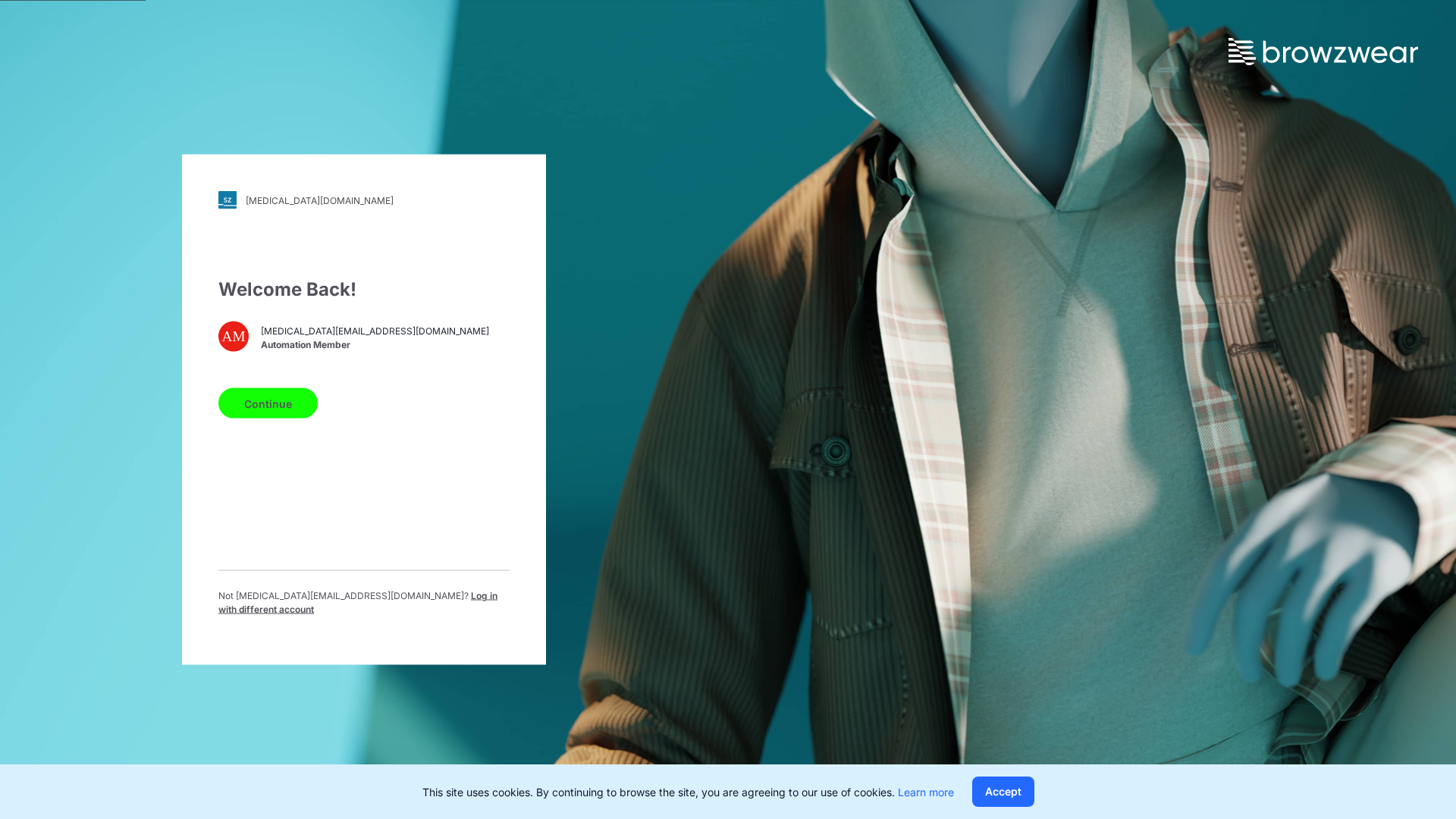
click at [451, 603] on span "Log in with different account" at bounding box center [357, 602] width 279 height 25
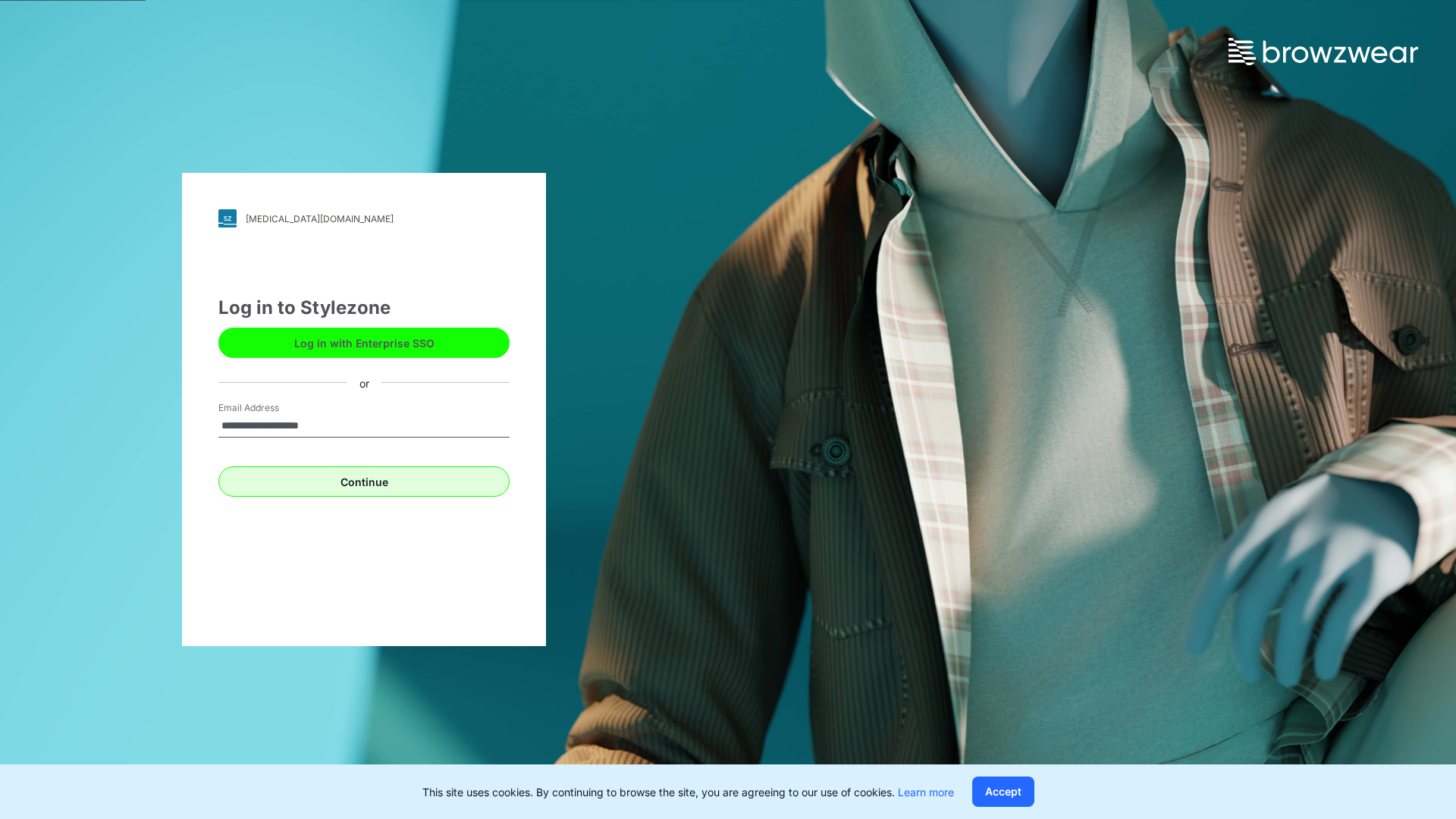
type input "**********"
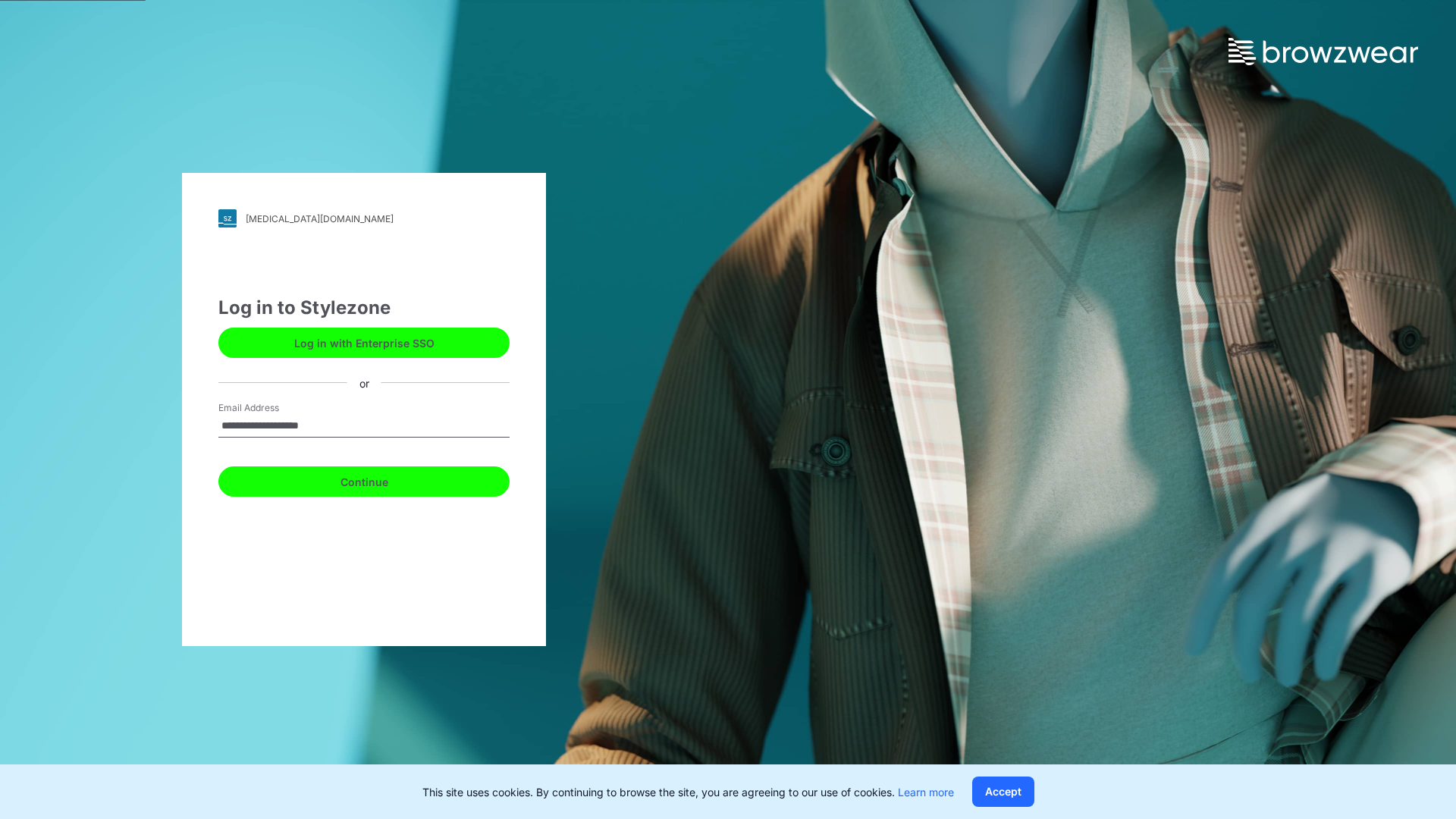
click at [356, 478] on button "Continue" at bounding box center [363, 482] width 292 height 30
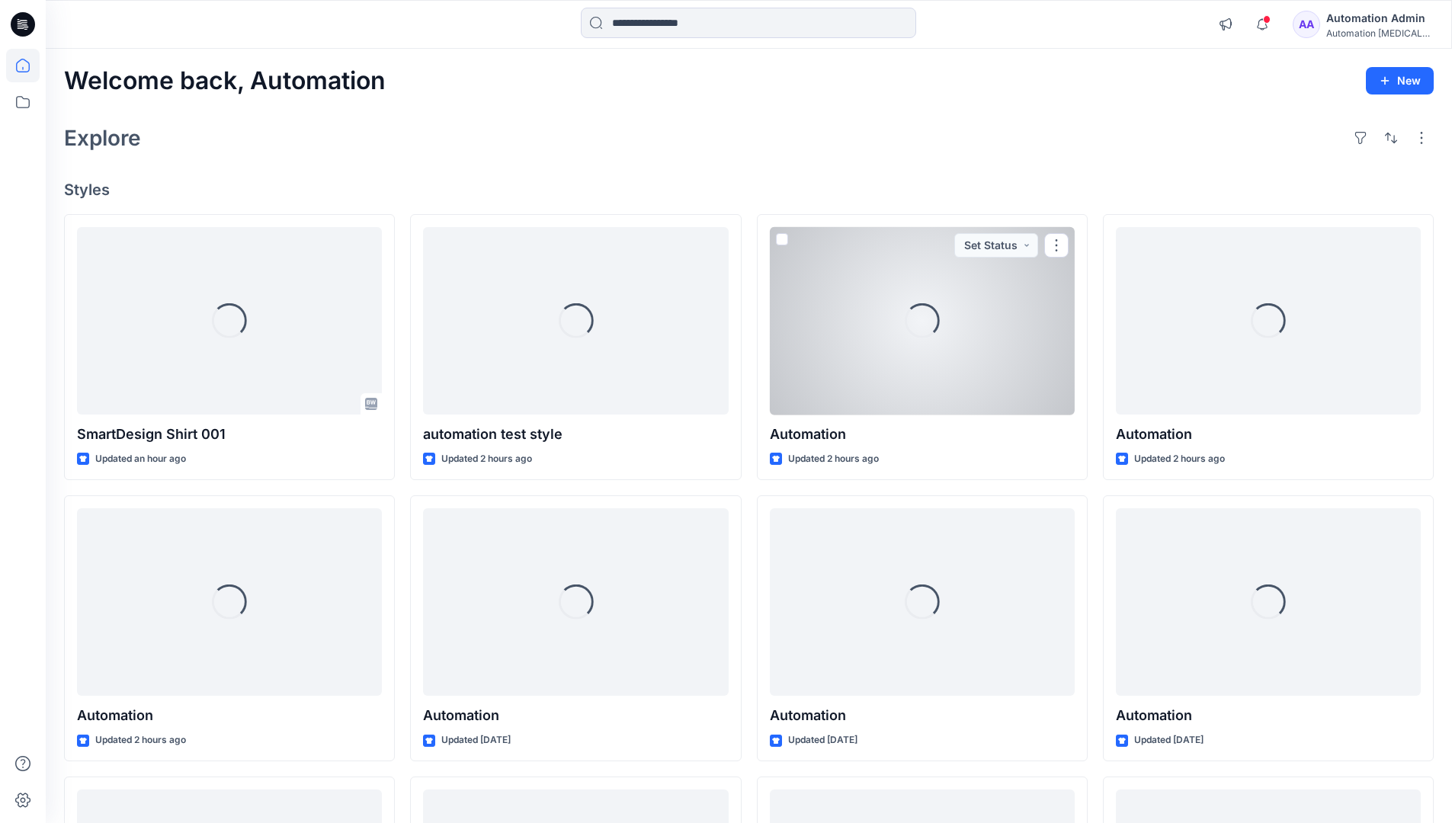
click at [1376, 32] on div "Automation [MEDICAL_DATA]..." at bounding box center [1379, 32] width 107 height 11
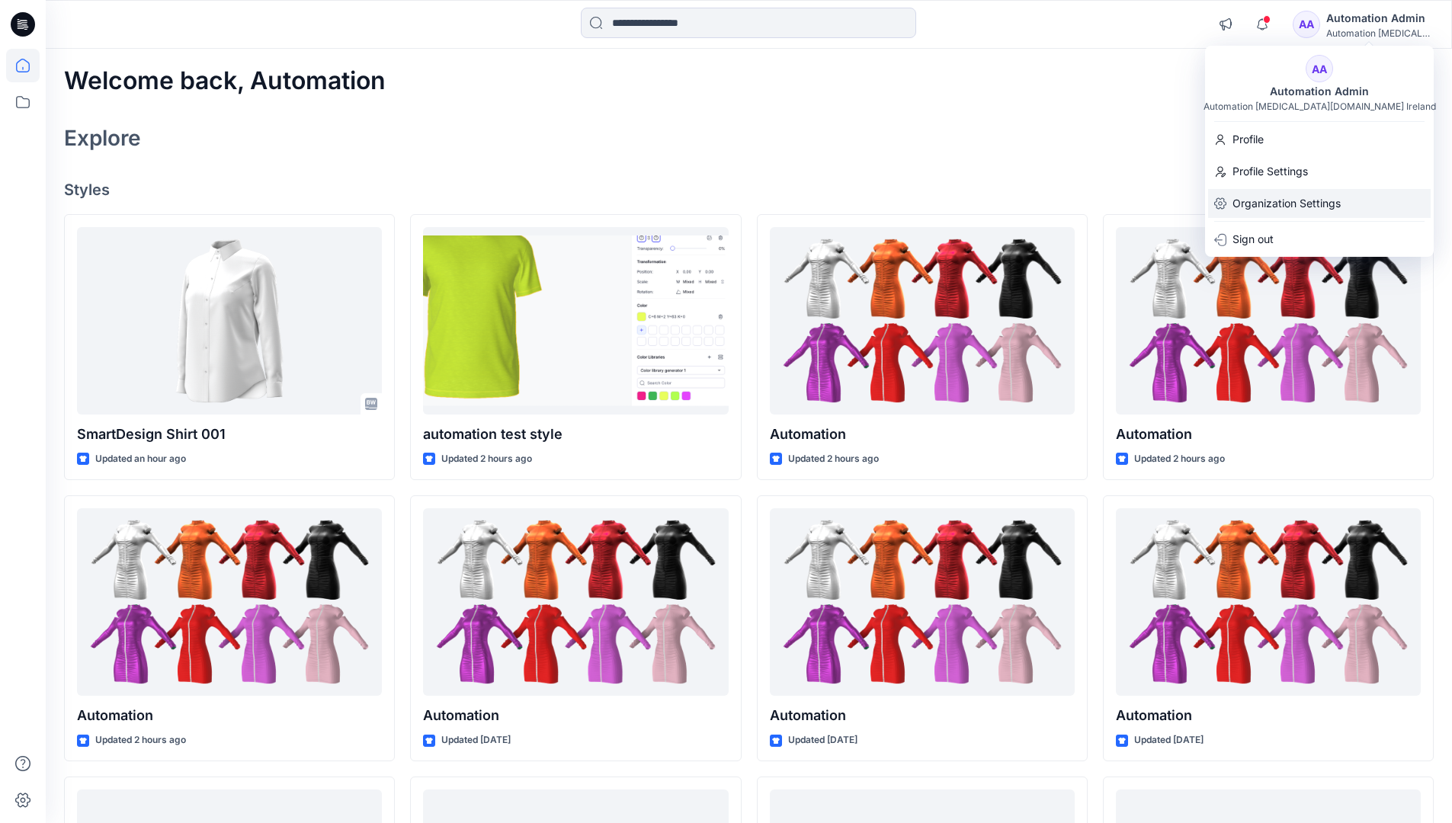
click at [1285, 205] on p "Organization Settings" at bounding box center [1286, 203] width 108 height 29
